Goal: Task Accomplishment & Management: Complete application form

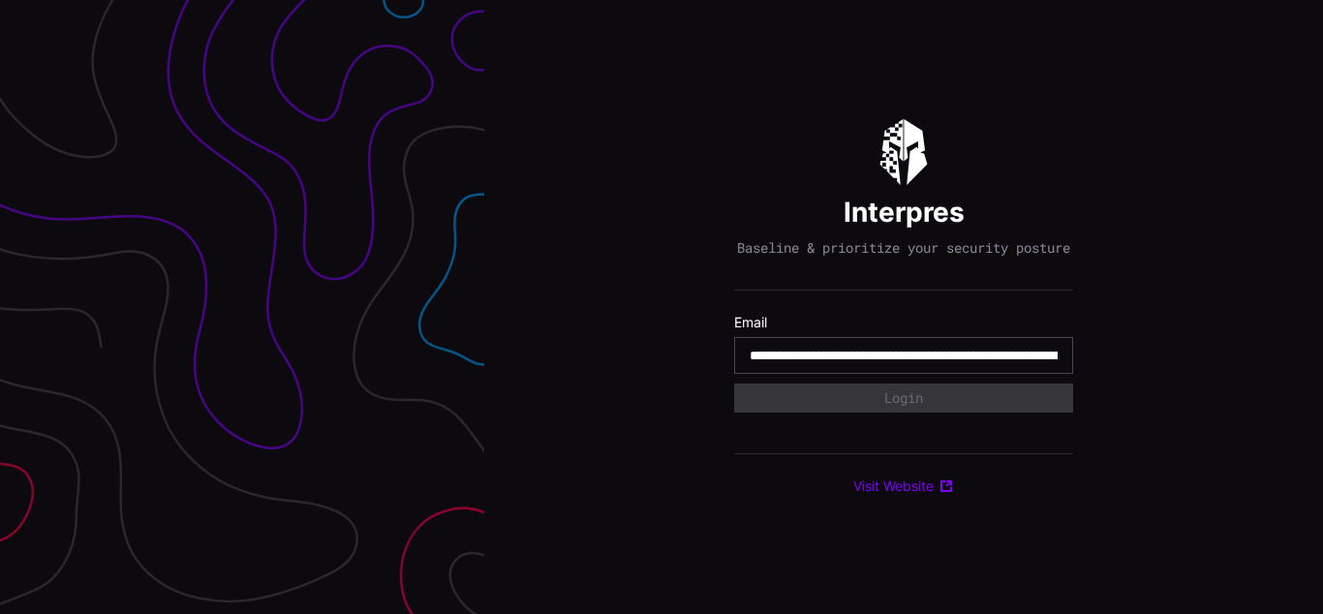
click at [904, 364] on input "**********" at bounding box center [904, 355] width 308 height 17
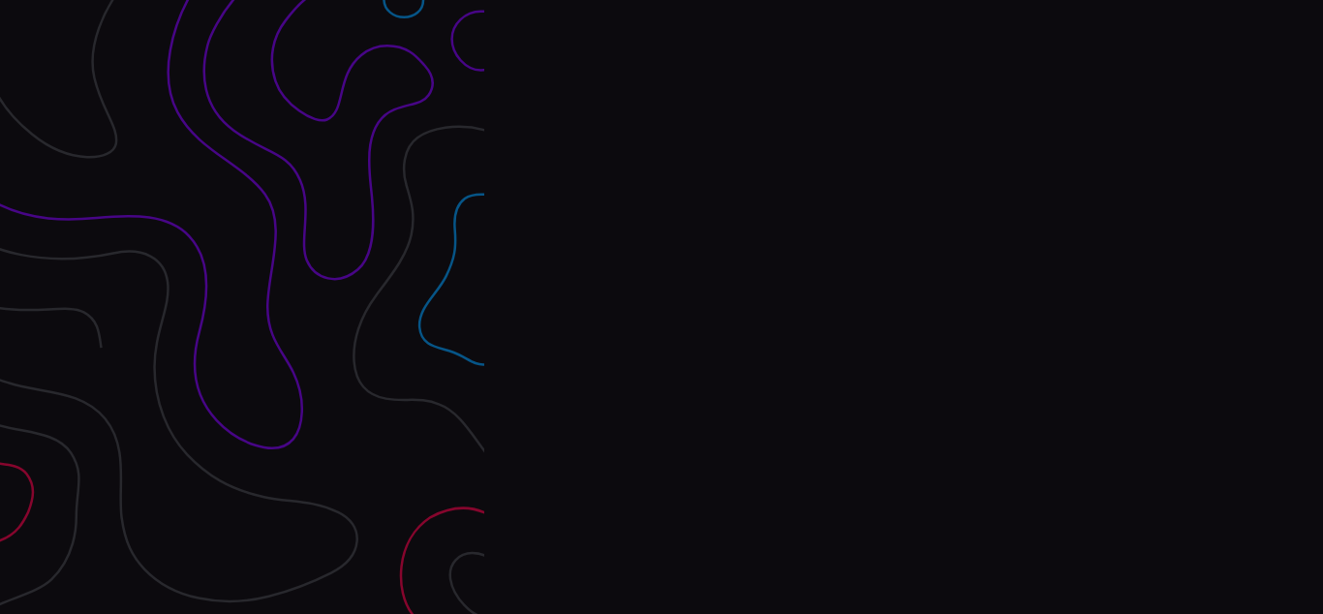
click at [662, 307] on div "Interpres Baseline & prioritize your security posture Email Login Visit Website" at bounding box center [903, 307] width 839 height 614
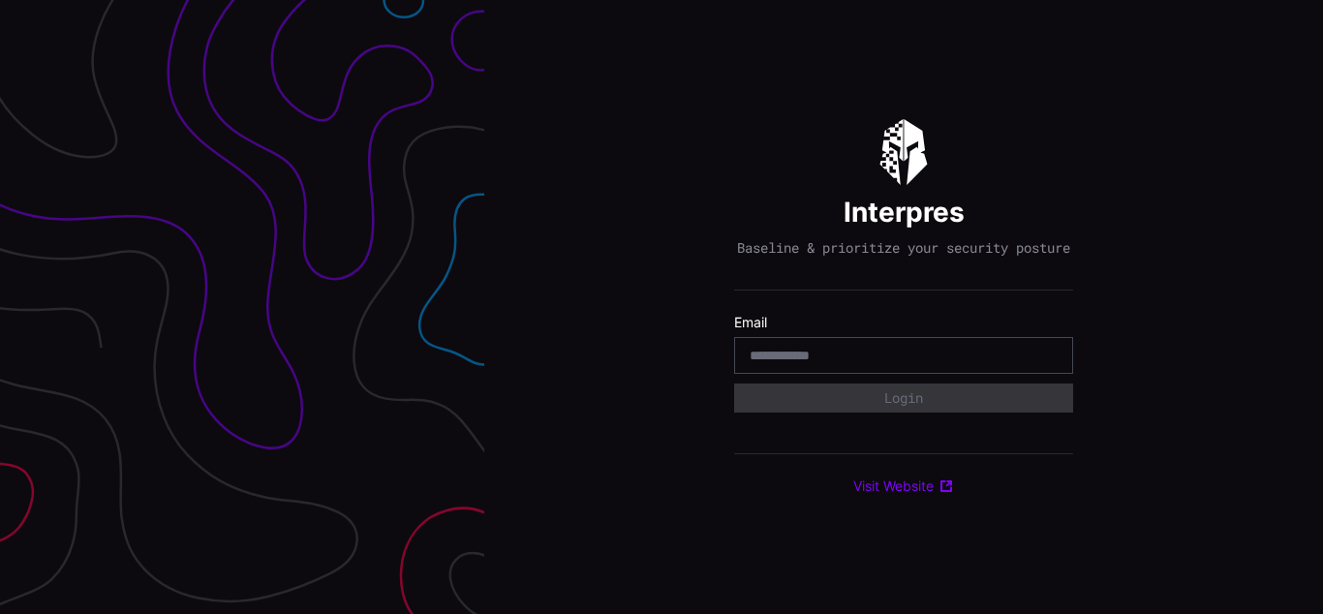
click at [662, 307] on div "Interpres Baseline & prioritize your security posture Email Login Visit Website" at bounding box center [903, 307] width 839 height 614
